Goal: Transaction & Acquisition: Subscribe to service/newsletter

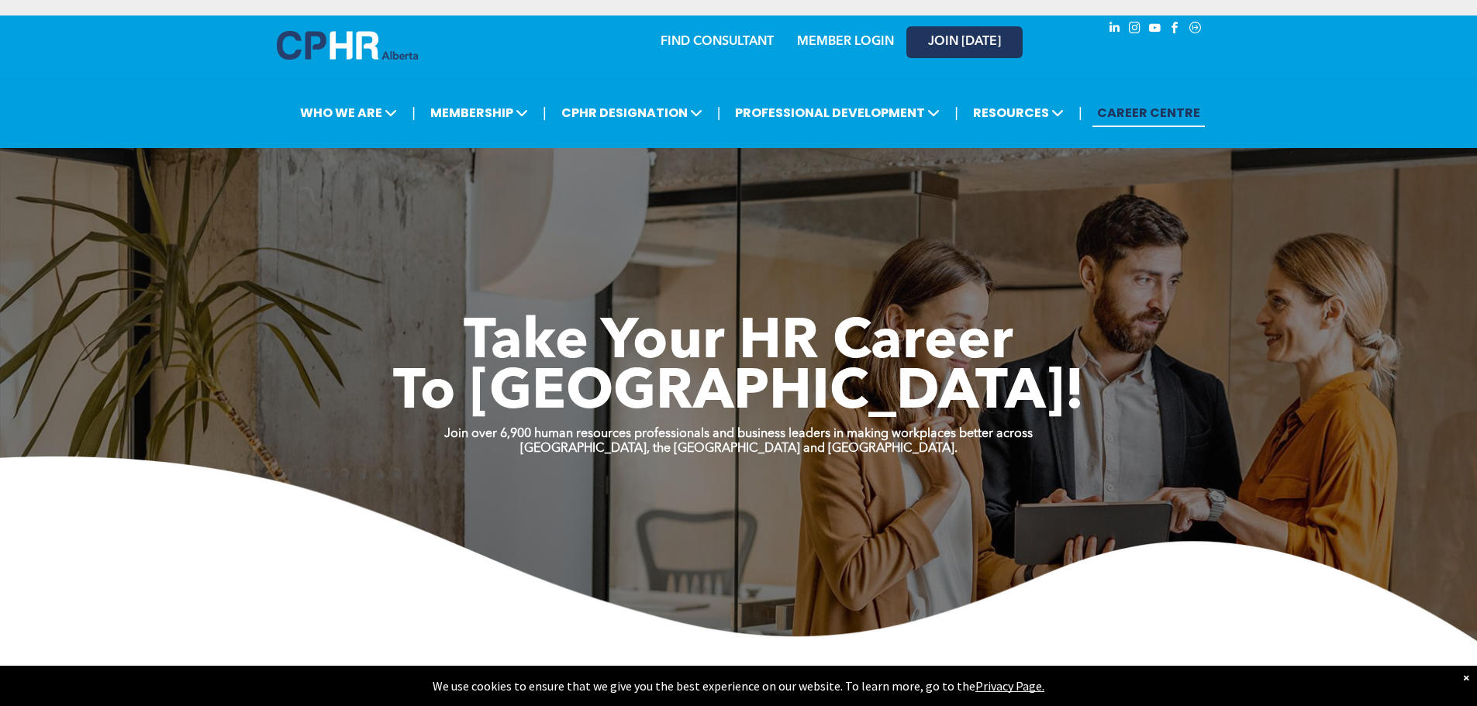
click at [973, 46] on span "JOIN [DATE]" at bounding box center [964, 42] width 73 height 15
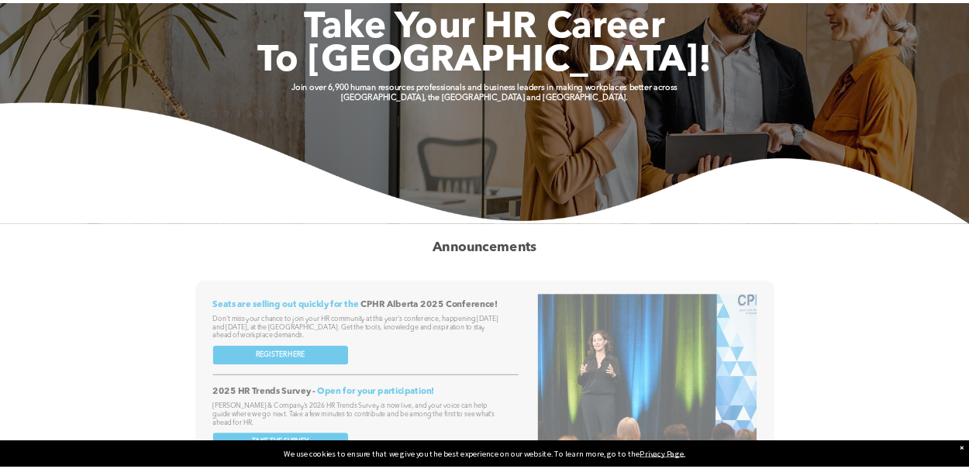
scroll to position [310, 0]
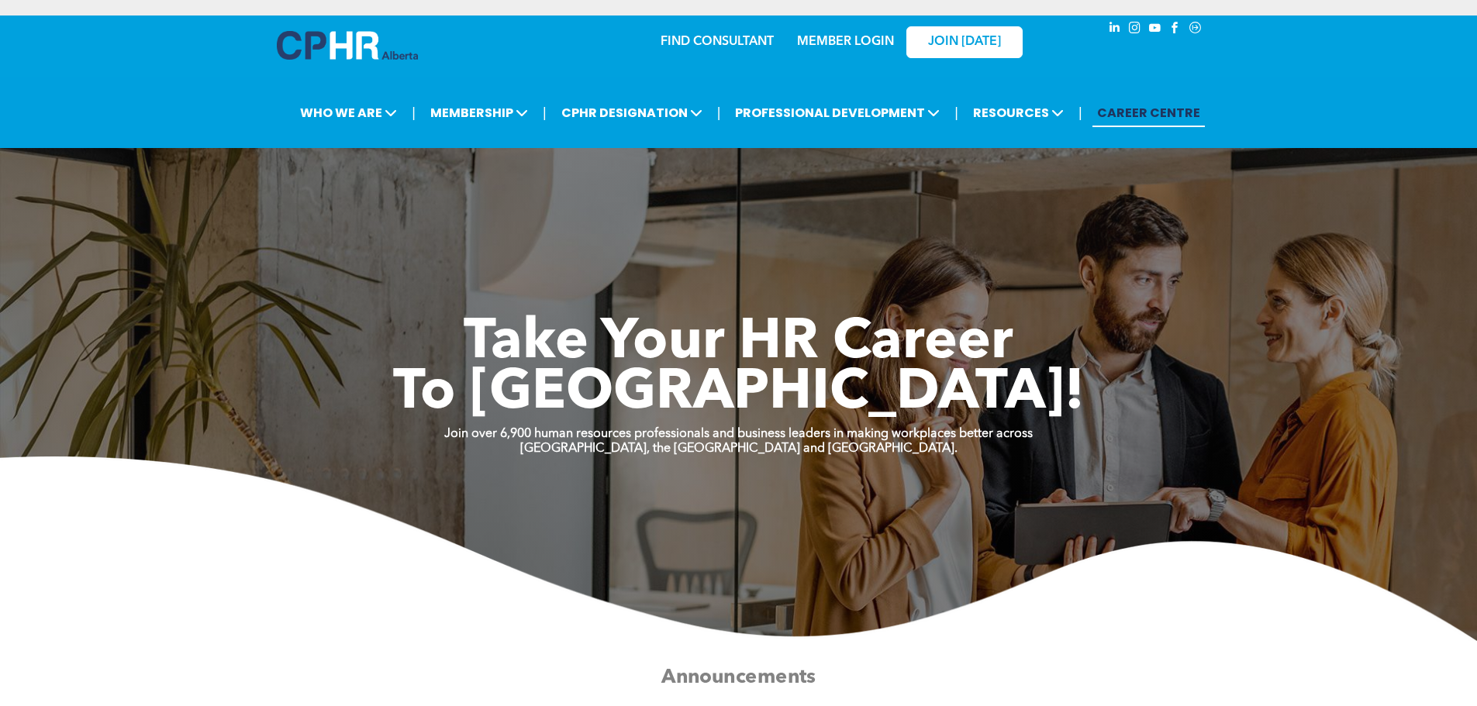
scroll to position [388, 0]
